Goal: Information Seeking & Learning: Check status

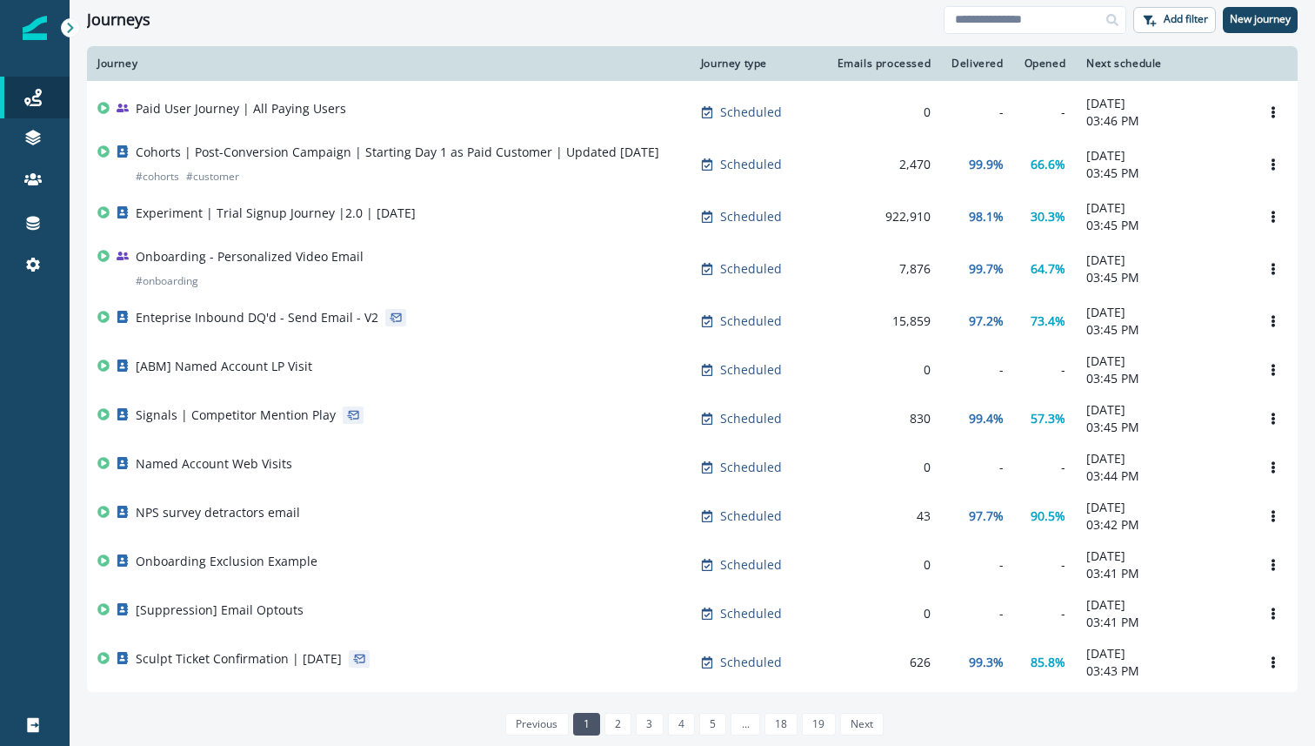
scroll to position [101, 0]
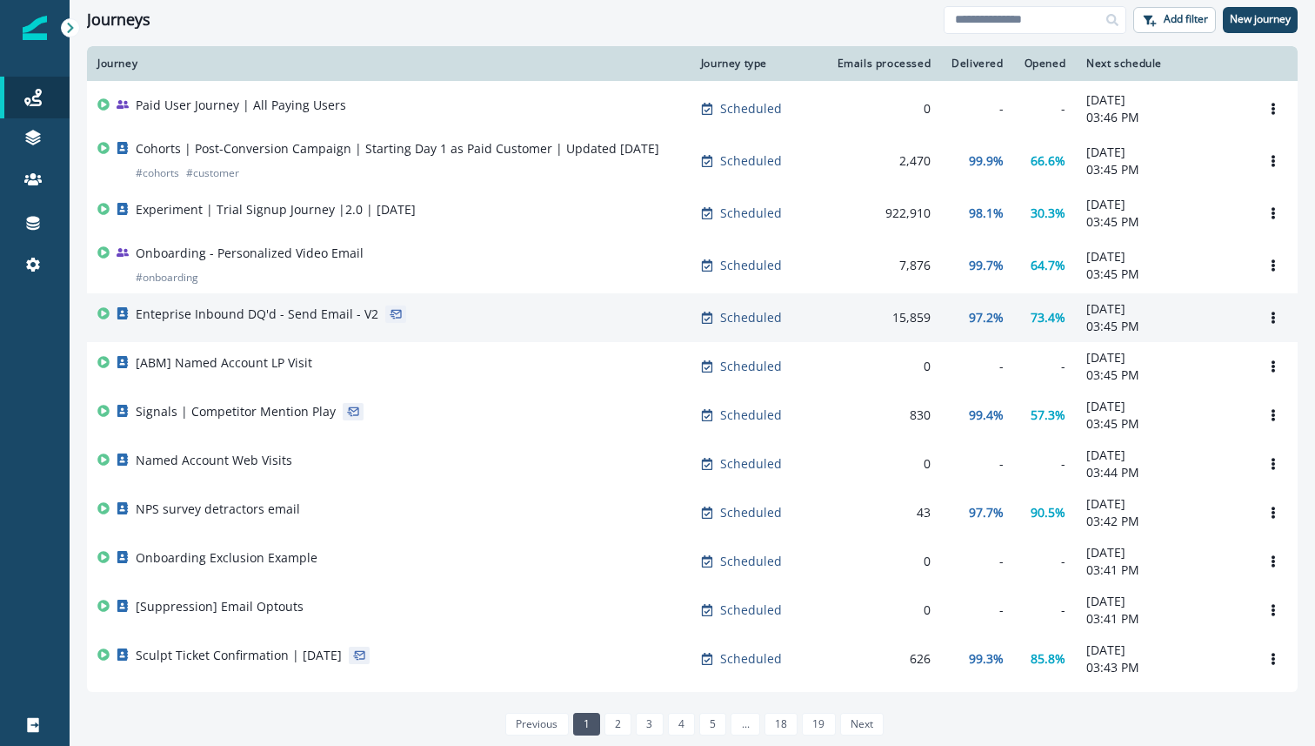
click at [901, 318] on div "15,859" at bounding box center [881, 317] width 100 height 17
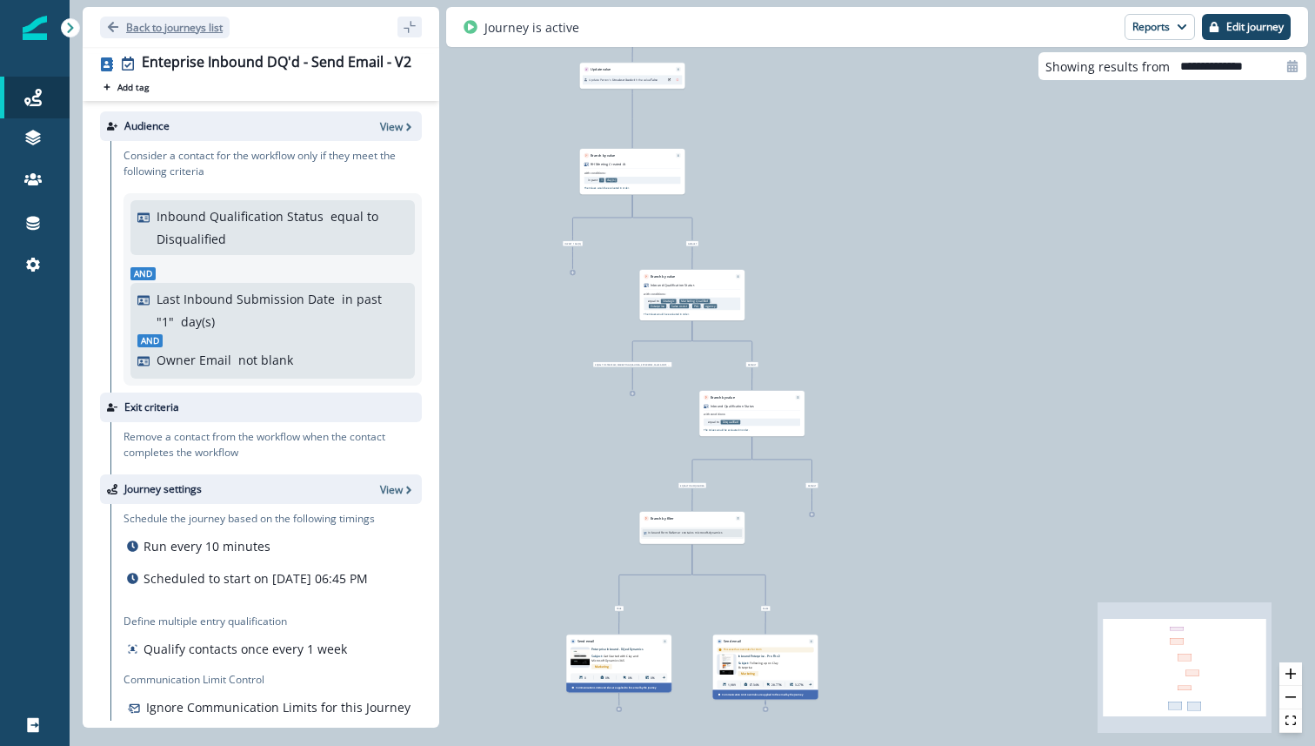
click at [117, 23] on icon "Go back" at bounding box center [113, 27] width 12 height 12
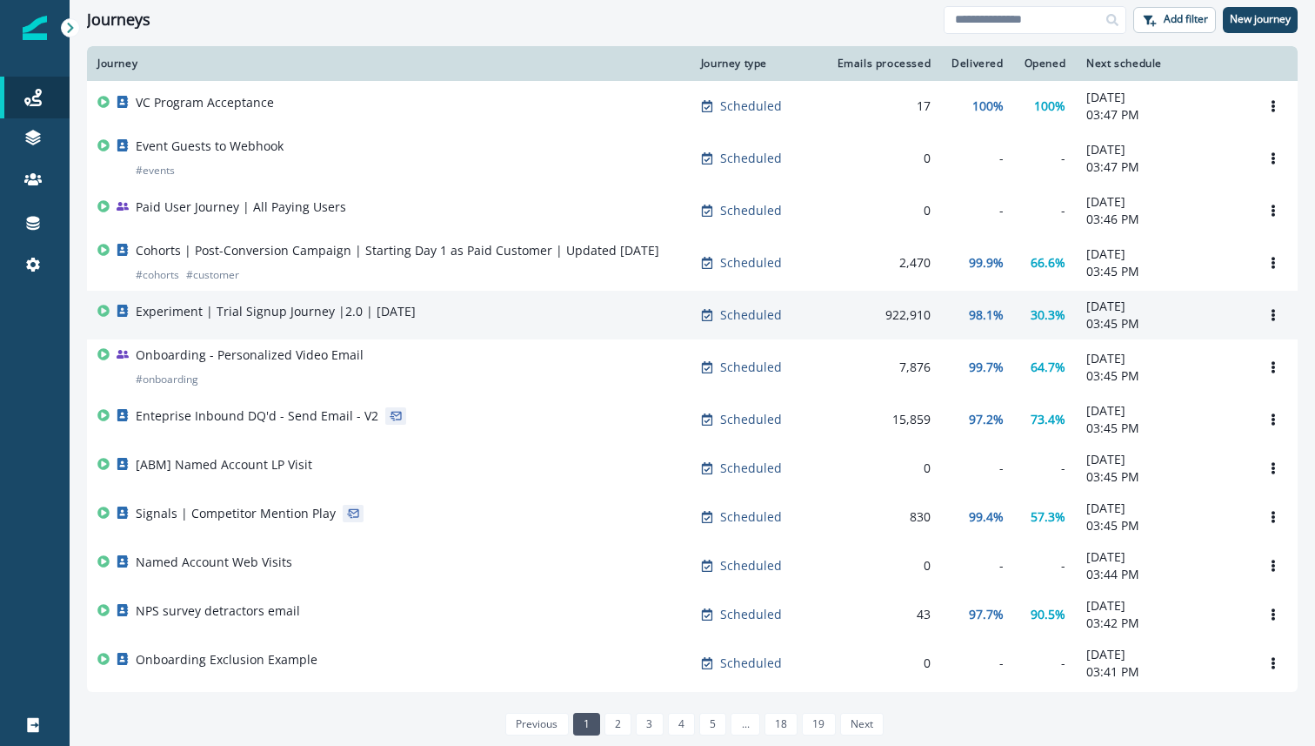
scroll to position [150, 0]
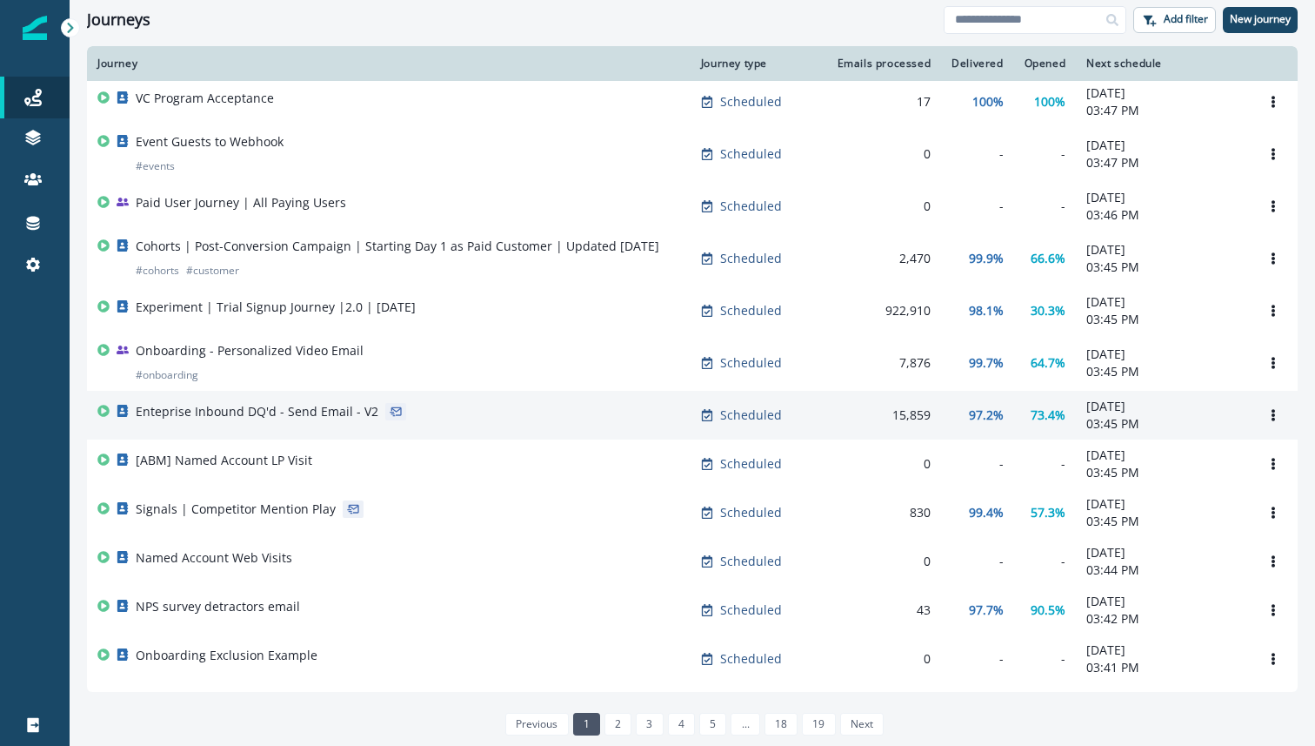
click at [291, 413] on p "Enteprise Inbound DQ'd - Send Email - V2" at bounding box center [257, 411] width 243 height 17
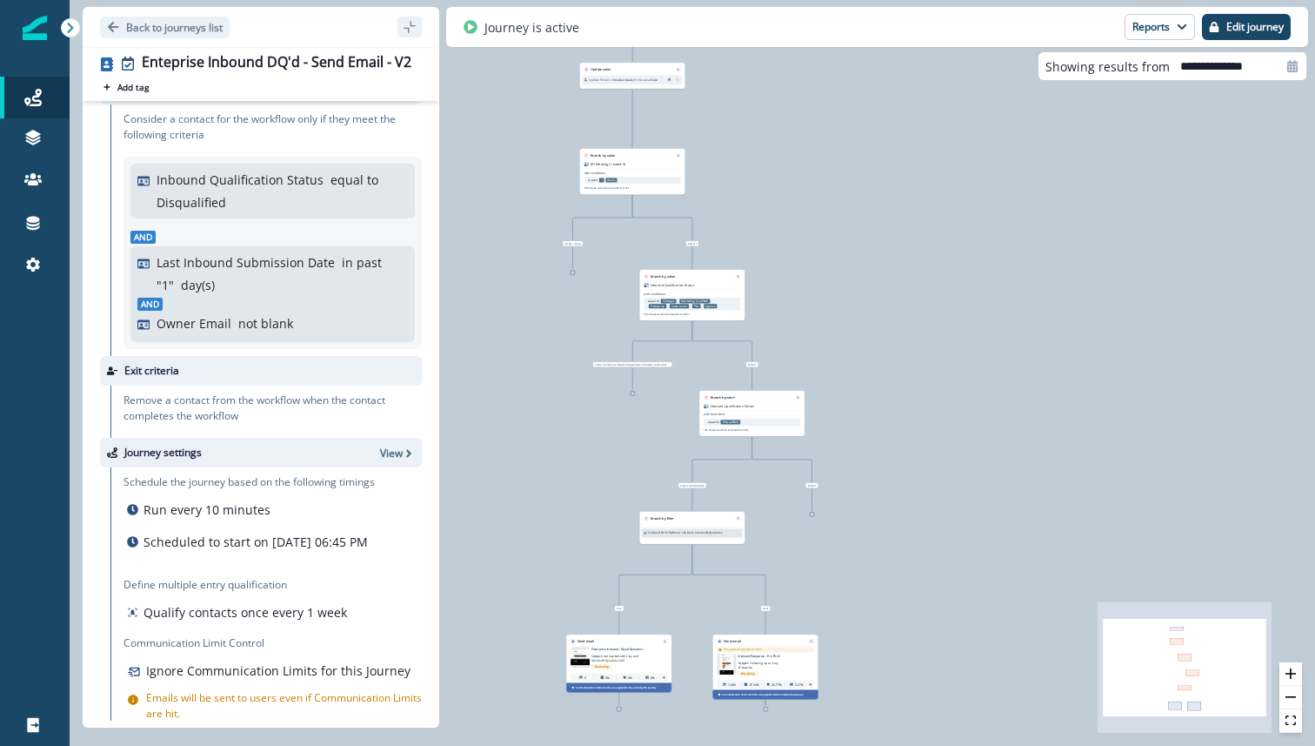
scroll to position [84, 0]
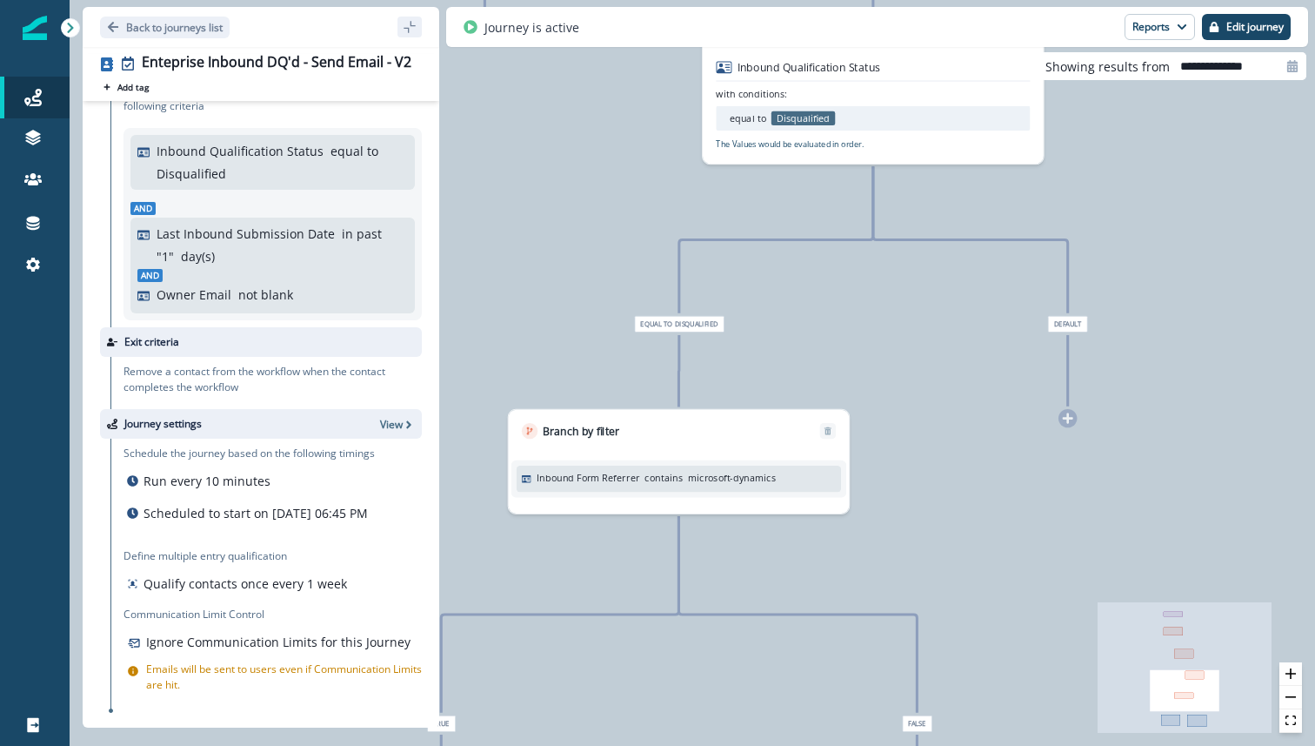
drag, startPoint x: 742, startPoint y: 557, endPoint x: 902, endPoint y: 299, distance: 303.2
click at [902, 299] on div "2,098 contacts have entered the journey Update value Update Person's Unsubscrib…" at bounding box center [693, 373] width 1246 height 746
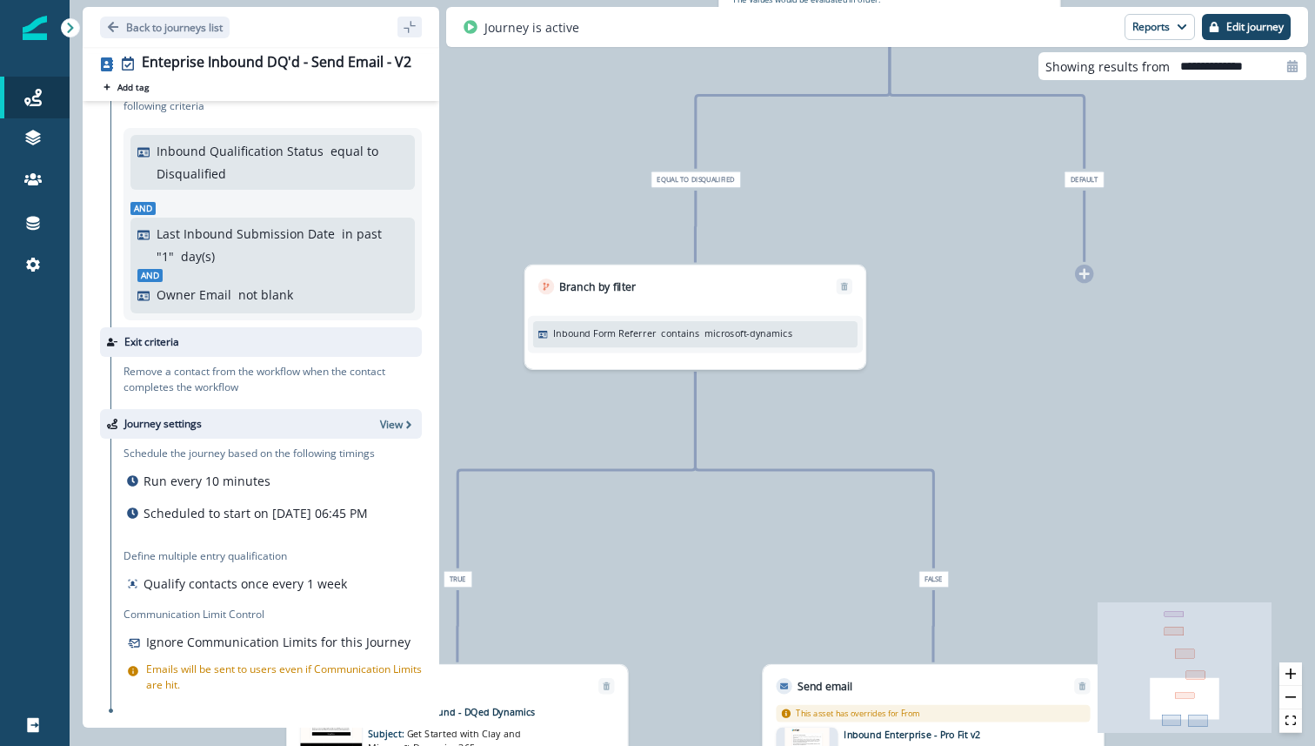
drag, startPoint x: 902, startPoint y: 299, endPoint x: 914, endPoint y: 168, distance: 131.9
click at [914, 168] on div "2,098 contacts have entered the journey Update value Update Person's Unsubscrib…" at bounding box center [693, 373] width 1246 height 746
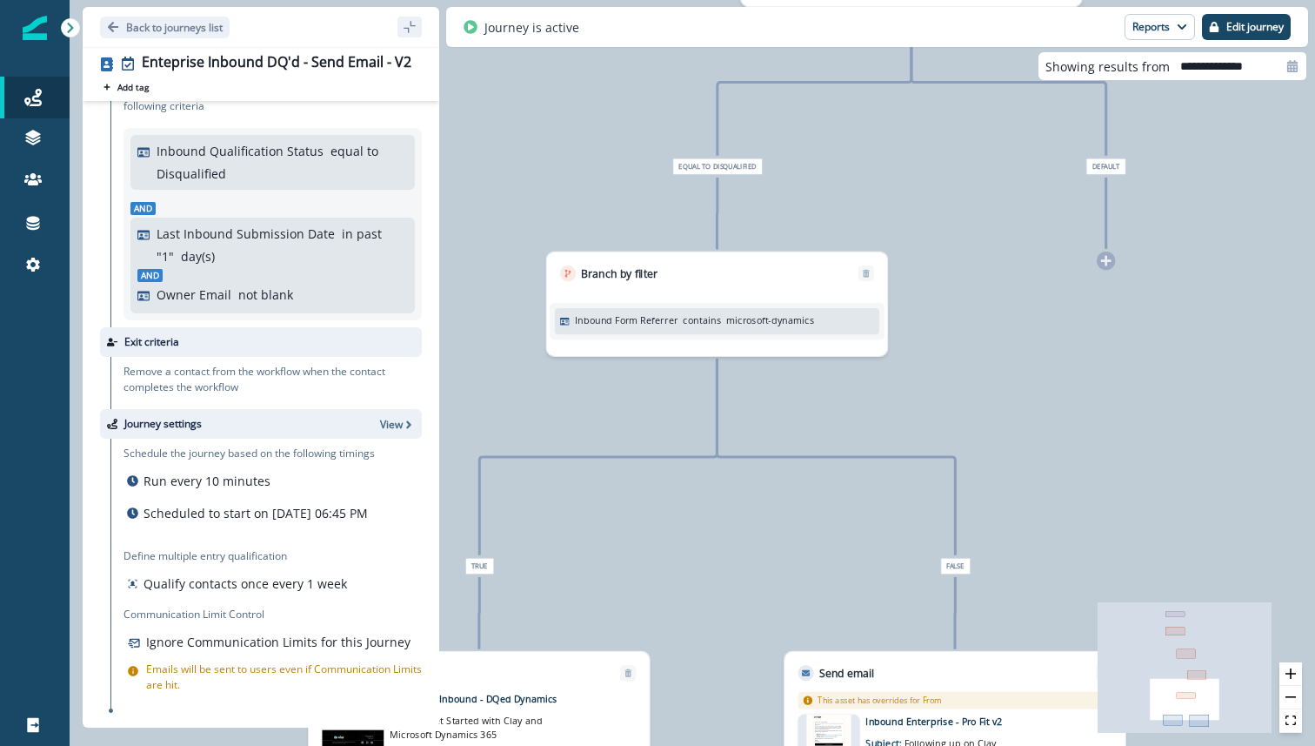
drag, startPoint x: 914, startPoint y: 194, endPoint x: 973, endPoint y: 138, distance: 80.6
click at [973, 138] on div "2,098 contacts have entered the journey Update value Update Person's Unsubscrib…" at bounding box center [693, 373] width 1246 height 746
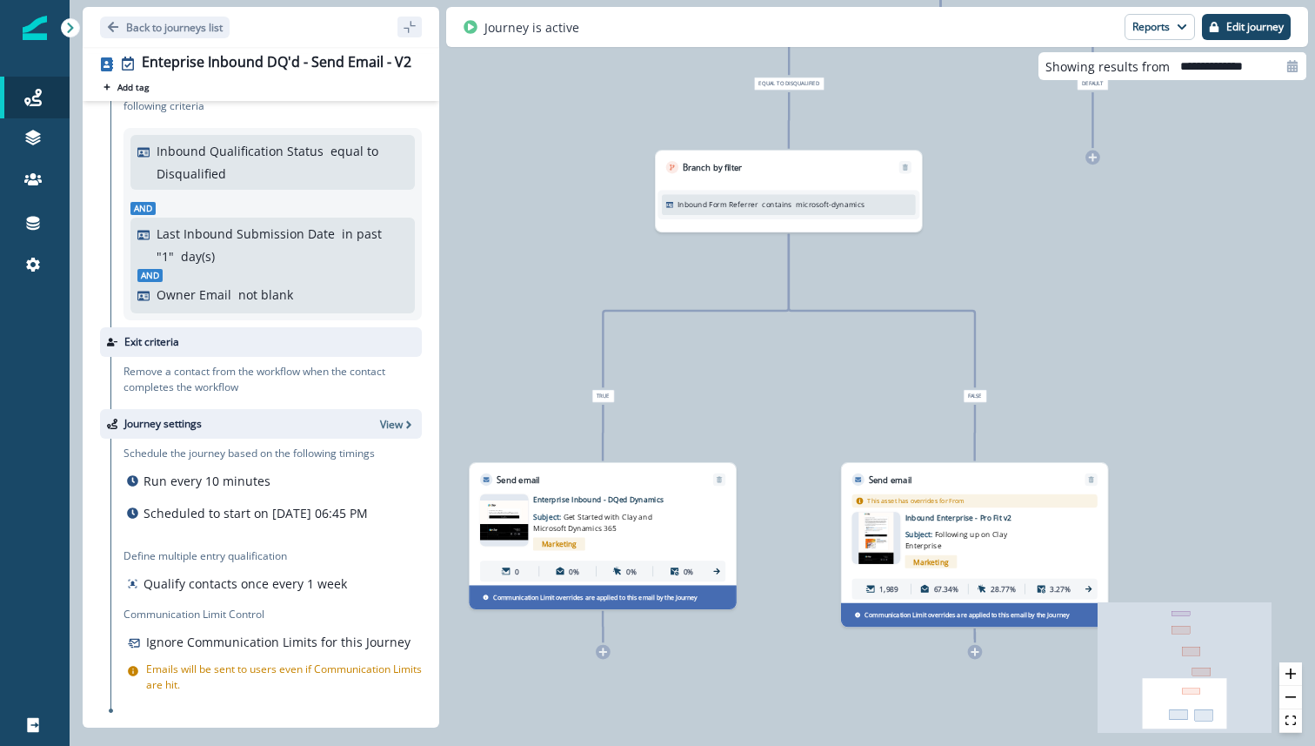
drag, startPoint x: 776, startPoint y: 550, endPoint x: 796, endPoint y: 518, distance: 37.2
click at [796, 518] on div "2,098 contacts have entered the journey Update value Update Person's Unsubscrib…" at bounding box center [693, 373] width 1246 height 746
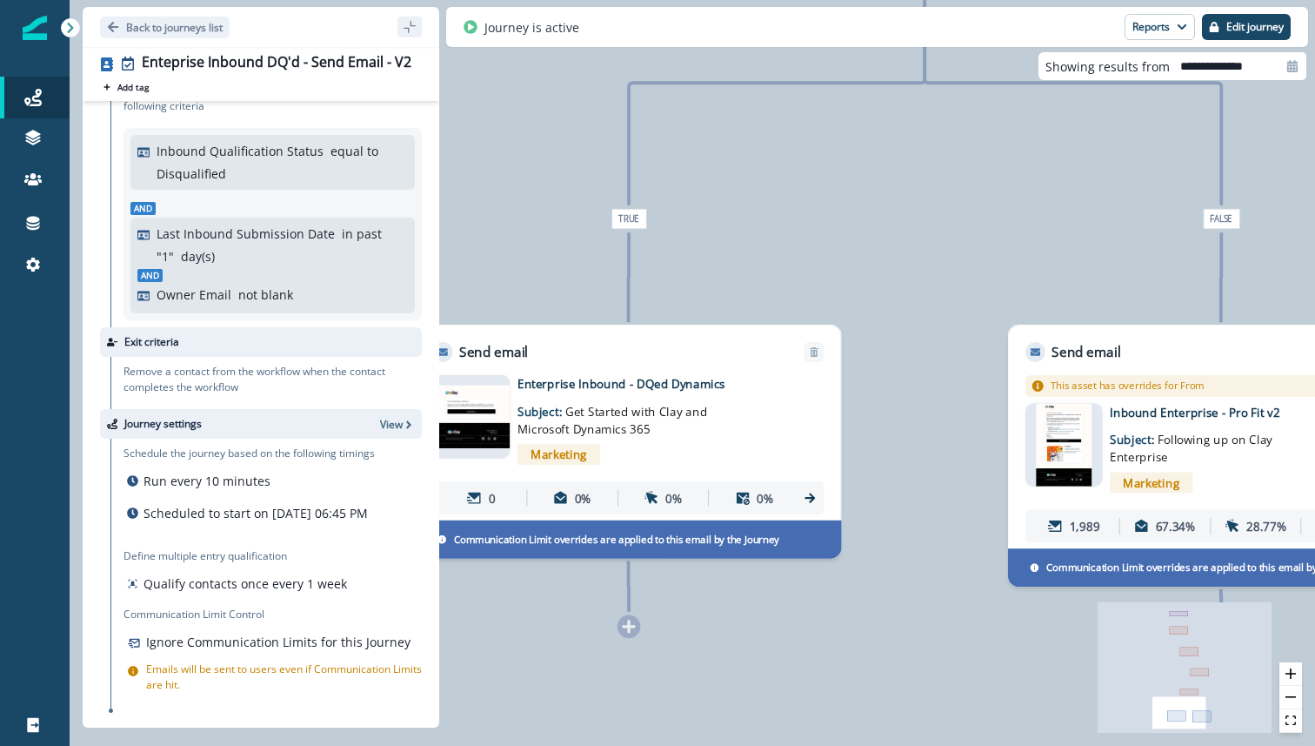
drag, startPoint x: 796, startPoint y: 518, endPoint x: 926, endPoint y: 428, distance: 158.8
click at [926, 428] on div "2,098 contacts have entered the journey Update value Update Person's Unsubscrib…" at bounding box center [693, 373] width 1246 height 746
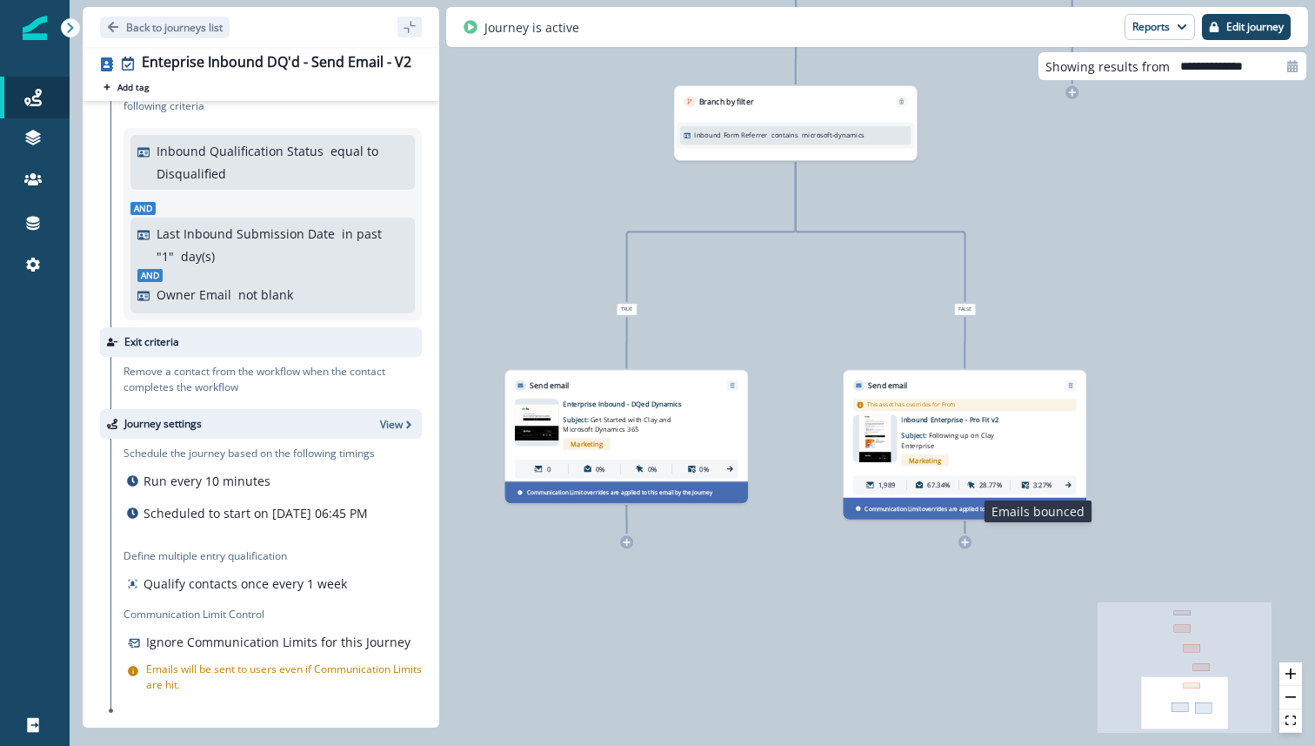
click at [1060, 481] on div "3.27%" at bounding box center [1037, 484] width 48 height 17
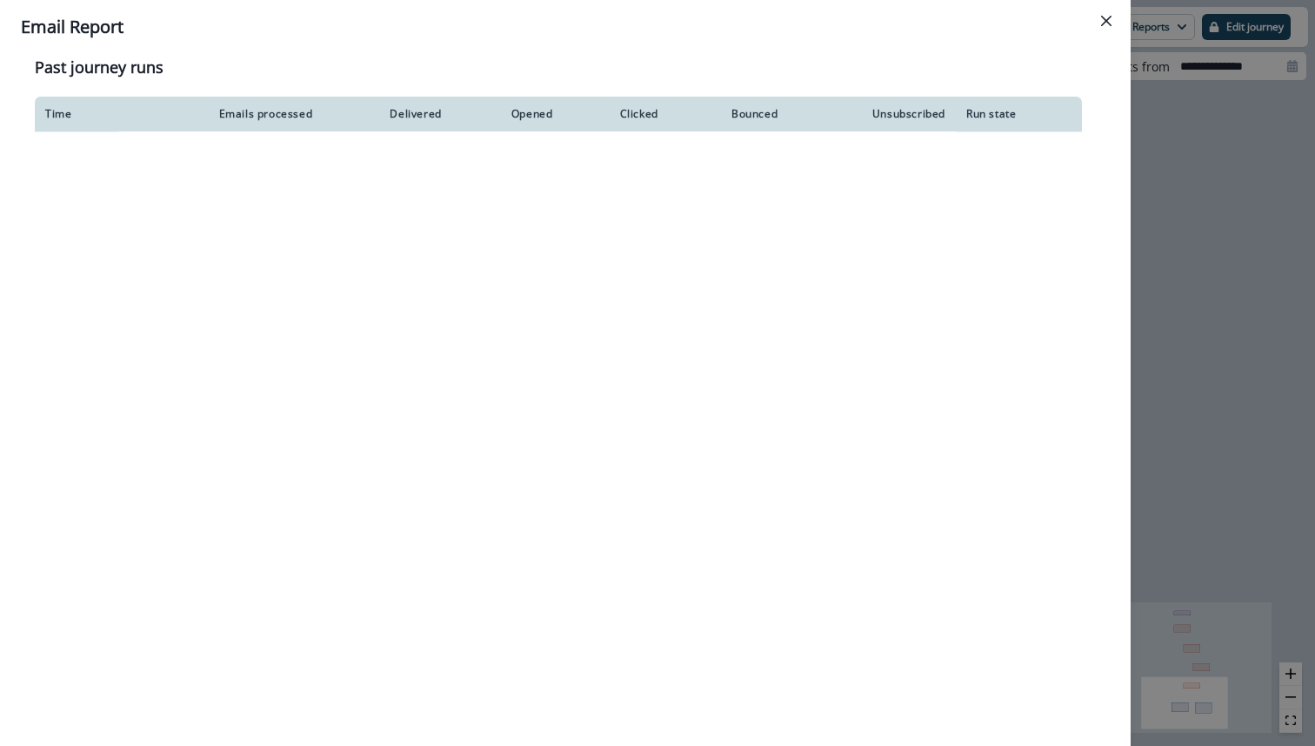
scroll to position [1465, 0]
